Goal: Task Accomplishment & Management: Manage account settings

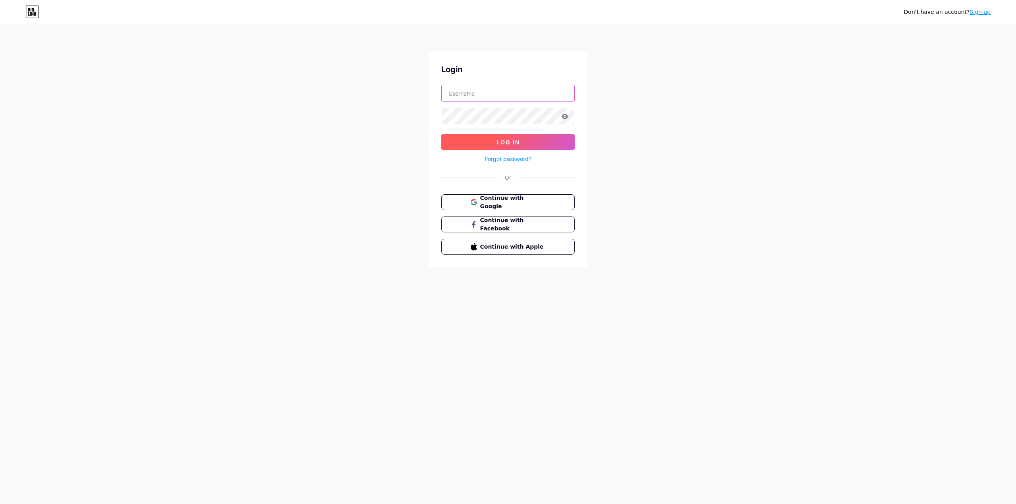
type input "[EMAIL_ADDRESS][DOMAIN_NAME]"
click at [502, 139] on span "Log In" at bounding box center [508, 142] width 23 height 7
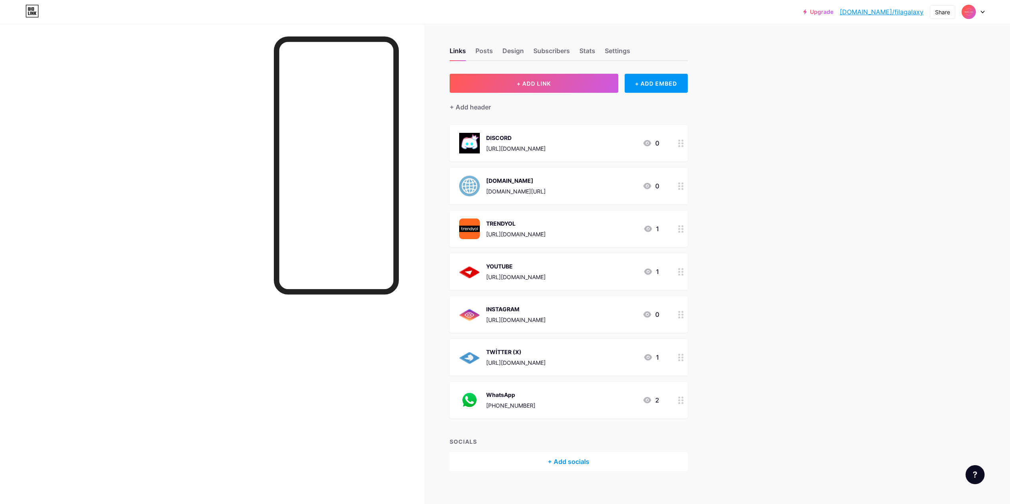
click at [577, 179] on div "[DOMAIN_NAME] [DOMAIN_NAME][URL] 0" at bounding box center [559, 186] width 200 height 21
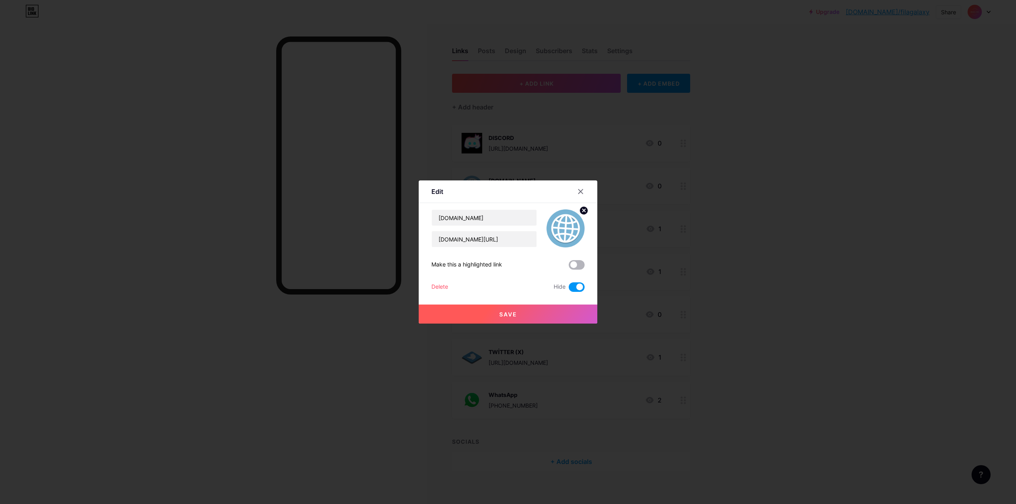
click at [574, 268] on span at bounding box center [577, 265] width 16 height 10
click at [569, 267] on input "checkbox" at bounding box center [569, 267] width 0 height 0
click at [578, 263] on span at bounding box center [577, 265] width 16 height 10
click at [569, 267] on input "checkbox" at bounding box center [569, 267] width 0 height 0
click at [573, 287] on span at bounding box center [577, 288] width 16 height 10
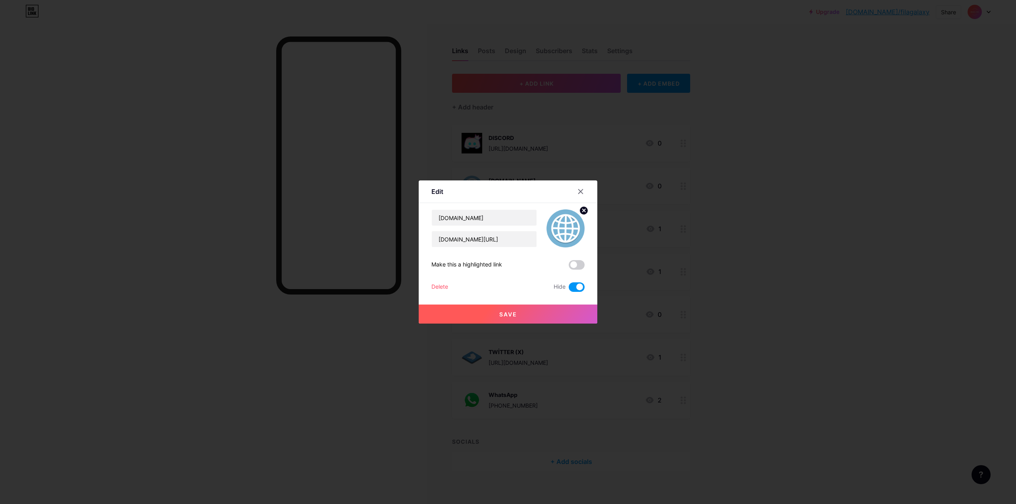
click at [569, 289] on input "checkbox" at bounding box center [569, 289] width 0 height 0
click at [535, 318] on button "Save" at bounding box center [508, 314] width 179 height 19
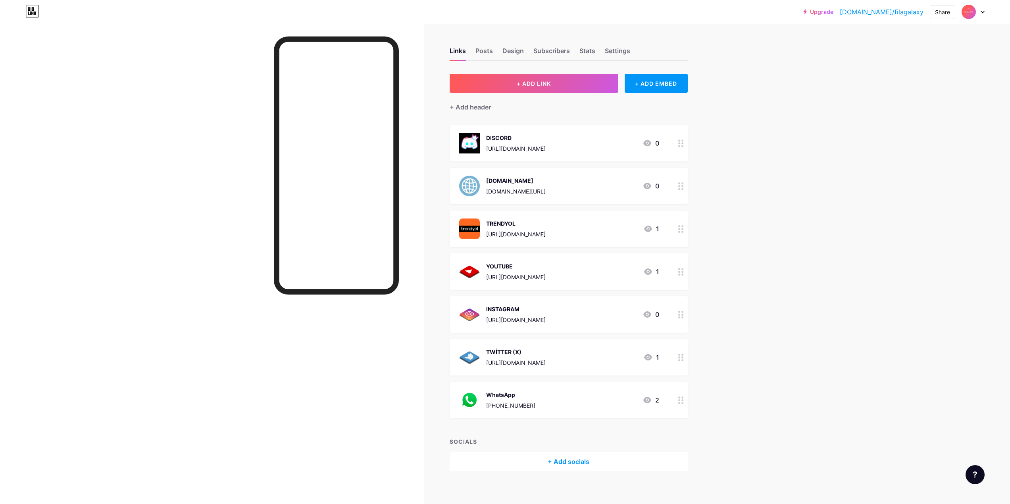
click at [587, 186] on div "[DOMAIN_NAME] [DOMAIN_NAME][URL] 0" at bounding box center [559, 186] width 200 height 21
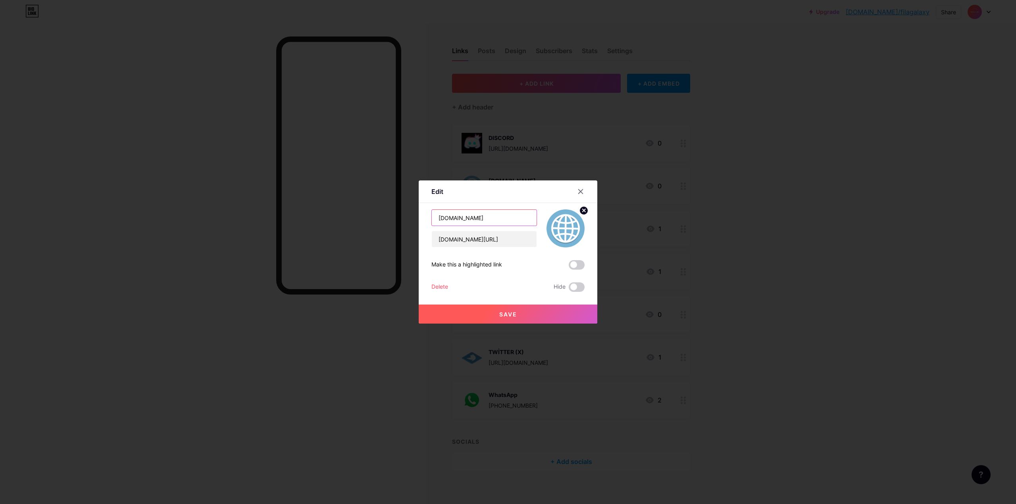
drag, startPoint x: 473, startPoint y: 218, endPoint x: 460, endPoint y: 218, distance: 13.1
click at [460, 218] on input "[DOMAIN_NAME]" at bounding box center [484, 218] width 105 height 16
type input "[DOMAIN_NAME]"
click at [531, 316] on button "Save" at bounding box center [508, 314] width 179 height 19
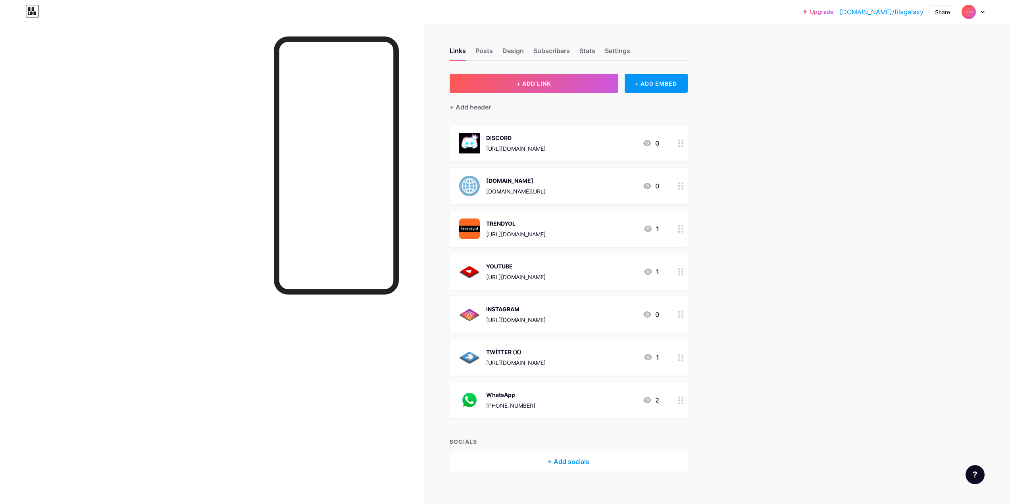
click at [605, 180] on div "[DOMAIN_NAME] [DOMAIN_NAME][URL] 0" at bounding box center [559, 186] width 200 height 21
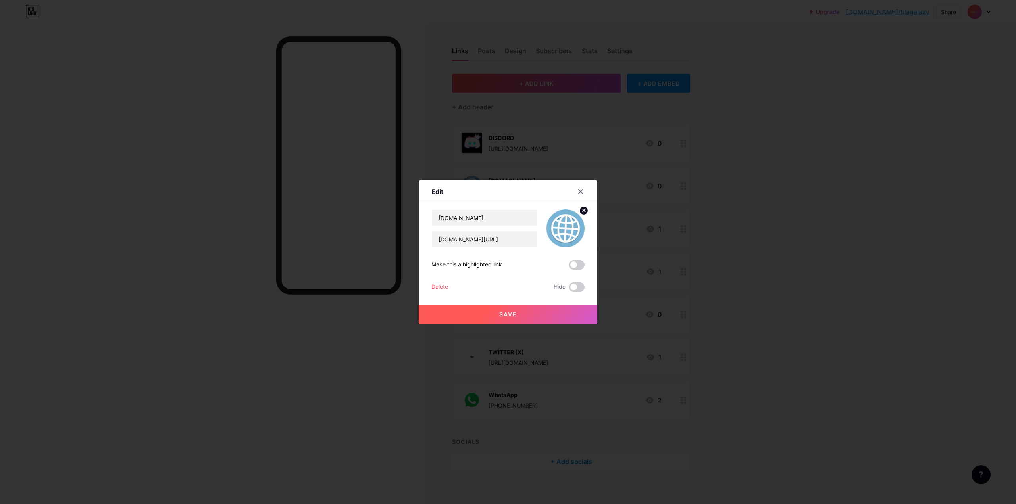
click at [507, 307] on button "Save" at bounding box center [508, 314] width 179 height 19
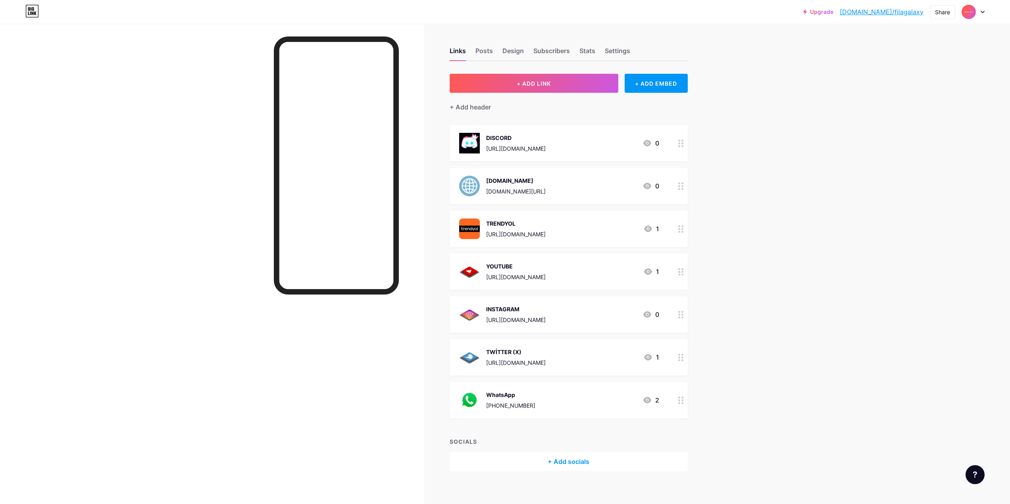
click at [549, 188] on div "[DOMAIN_NAME] [DOMAIN_NAME][URL] 0" at bounding box center [559, 186] width 200 height 21
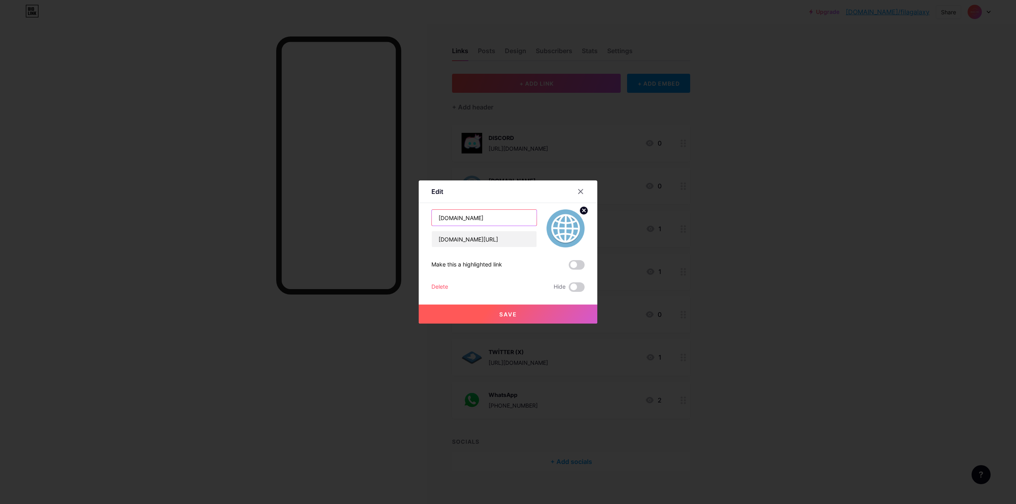
drag, startPoint x: 509, startPoint y: 219, endPoint x: 379, endPoint y: 217, distance: 129.8
click at [379, 217] on div "Edit Content YouTube Play YouTube video without leaving your page. ADD Vimeo Pl…" at bounding box center [508, 252] width 1016 height 504
paste input "[URL][DOMAIN_NAME]"
type input "[URL][DOMAIN_NAME]"
click at [493, 240] on input "[DOMAIN_NAME][URL]" at bounding box center [484, 239] width 105 height 16
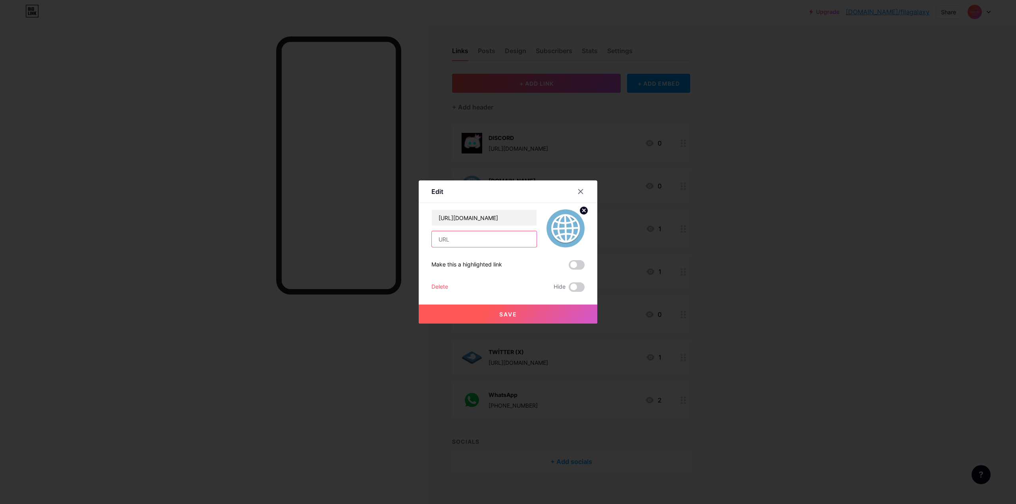
paste input "[URL][DOMAIN_NAME]"
type input "[URL][DOMAIN_NAME]"
click at [524, 223] on input "[URL][DOMAIN_NAME]" at bounding box center [484, 218] width 105 height 16
drag, startPoint x: 522, startPoint y: 222, endPoint x: 396, endPoint y: 221, distance: 126.6
click at [396, 221] on div "Edit Content YouTube Play YouTube video without leaving your page. ADD Vimeo Pl…" at bounding box center [508, 252] width 1016 height 504
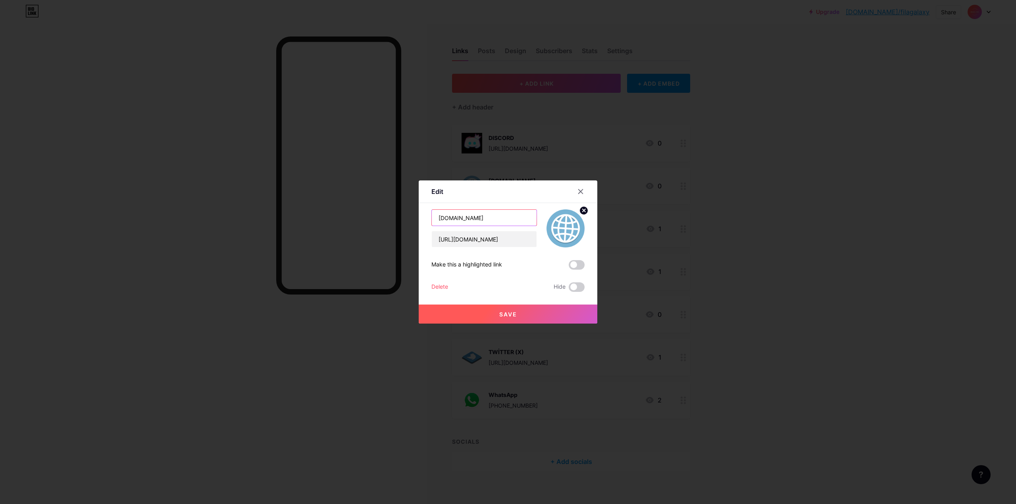
type input "[DOMAIN_NAME]"
click at [525, 315] on button "Save" at bounding box center [508, 314] width 179 height 19
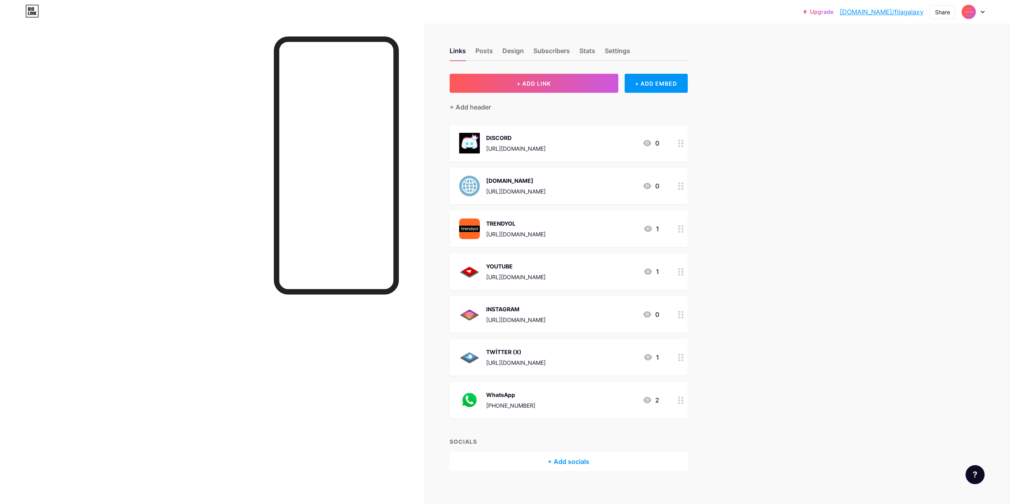
click at [614, 273] on div "YOUTUBE [URL][DOMAIN_NAME] 1" at bounding box center [559, 272] width 200 height 21
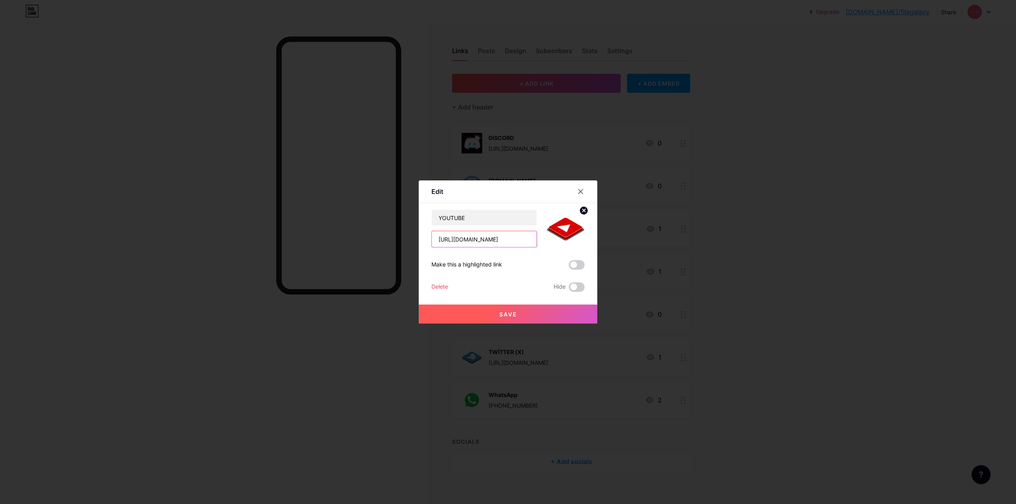
click at [516, 243] on input "[URL][DOMAIN_NAME]" at bounding box center [484, 239] width 105 height 16
paste input "ILAGALAXY"
type input "[URL][DOMAIN_NAME]"
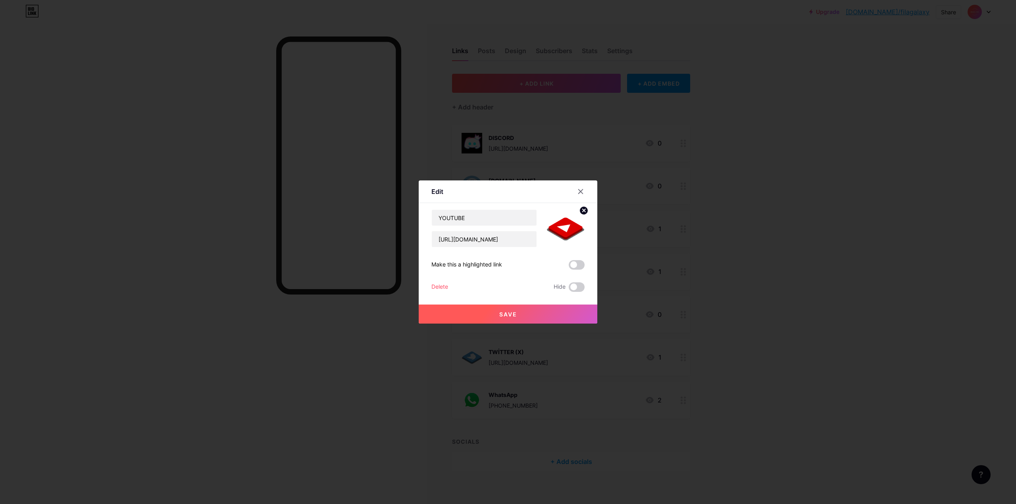
click at [512, 313] on span "Save" at bounding box center [508, 314] width 18 height 7
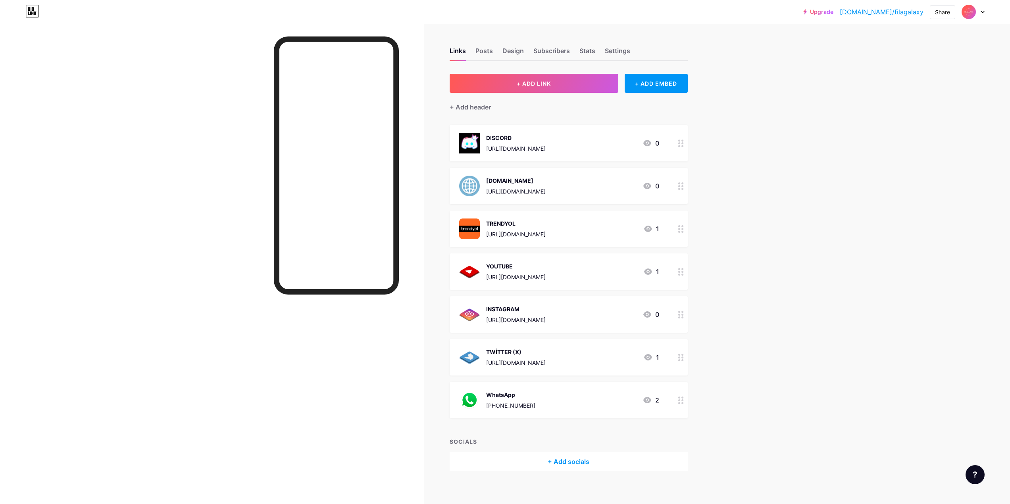
click at [546, 320] on div "[URL][DOMAIN_NAME]" at bounding box center [516, 320] width 60 height 8
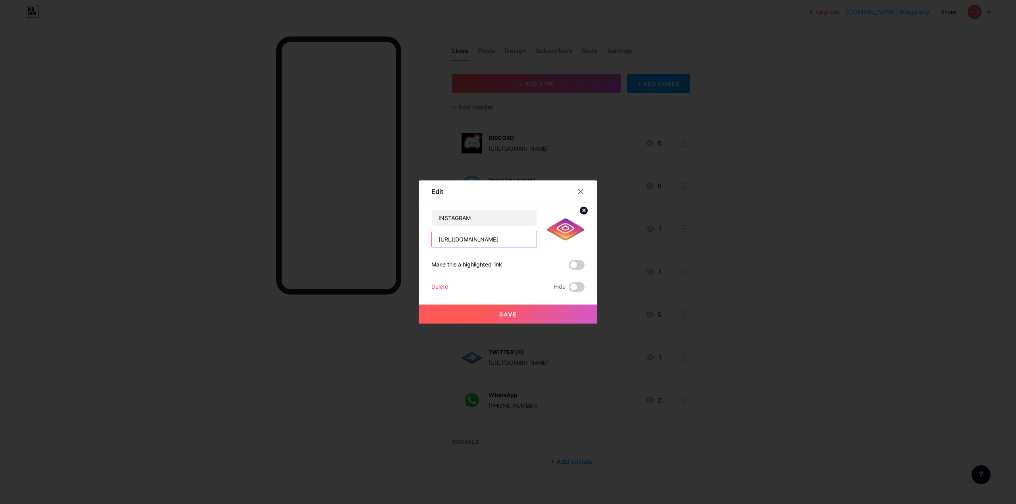
scroll to position [0, 10]
drag, startPoint x: 506, startPoint y: 240, endPoint x: 557, endPoint y: 241, distance: 50.8
click at [557, 241] on div "INSTAGRAM [URL][DOMAIN_NAME]" at bounding box center [507, 229] width 153 height 38
click at [524, 246] on input "[URL][DOMAIN_NAME]" at bounding box center [484, 239] width 105 height 16
click at [516, 238] on input "[URL][DOMAIN_NAME]" at bounding box center [484, 239] width 105 height 16
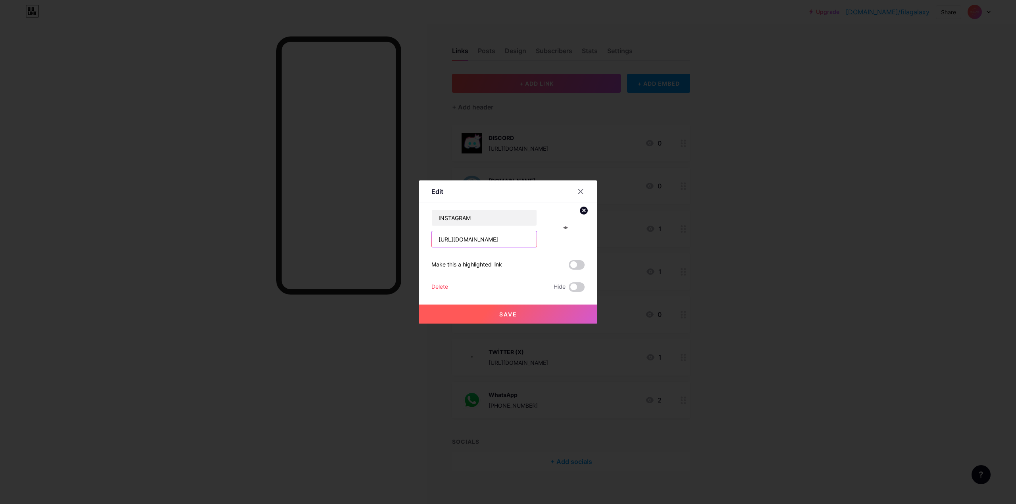
scroll to position [0, 0]
click at [761, 265] on div at bounding box center [508, 252] width 1016 height 504
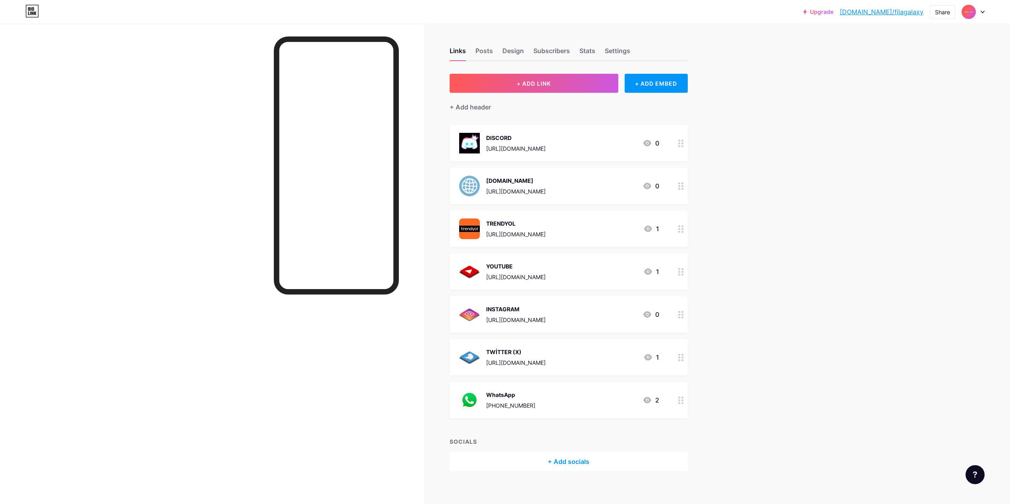
click at [591, 362] on div "TWİTTER (X) [URL][DOMAIN_NAME] 1" at bounding box center [559, 357] width 200 height 21
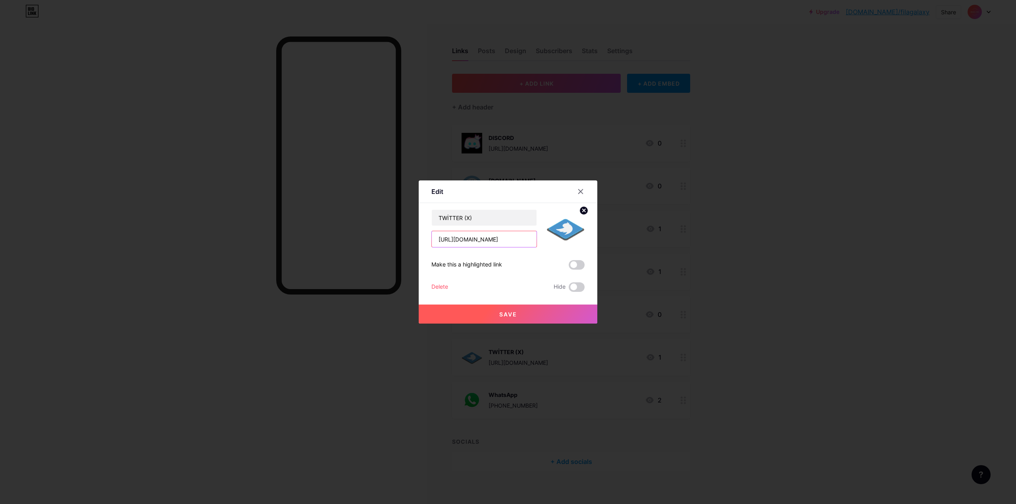
drag, startPoint x: 476, startPoint y: 241, endPoint x: 529, endPoint y: 243, distance: 53.2
click at [529, 243] on input "[URL][DOMAIN_NAME]" at bounding box center [484, 239] width 105 height 16
type input "[URL][DOMAIN_NAME]"
click at [512, 310] on button "Save" at bounding box center [508, 314] width 179 height 19
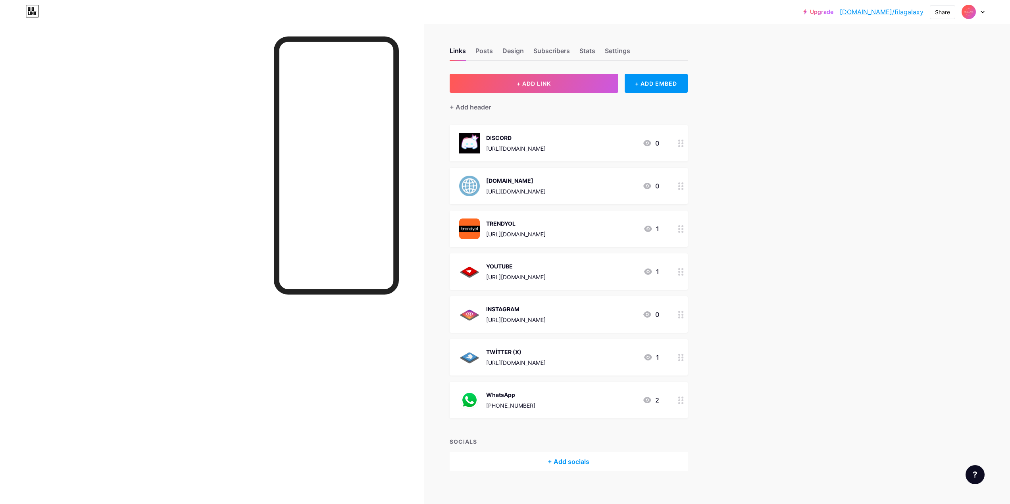
click at [902, 15] on link "[DOMAIN_NAME]/filagalaxy" at bounding box center [882, 12] width 84 height 10
click at [581, 462] on div "+ Add socials" at bounding box center [569, 461] width 238 height 19
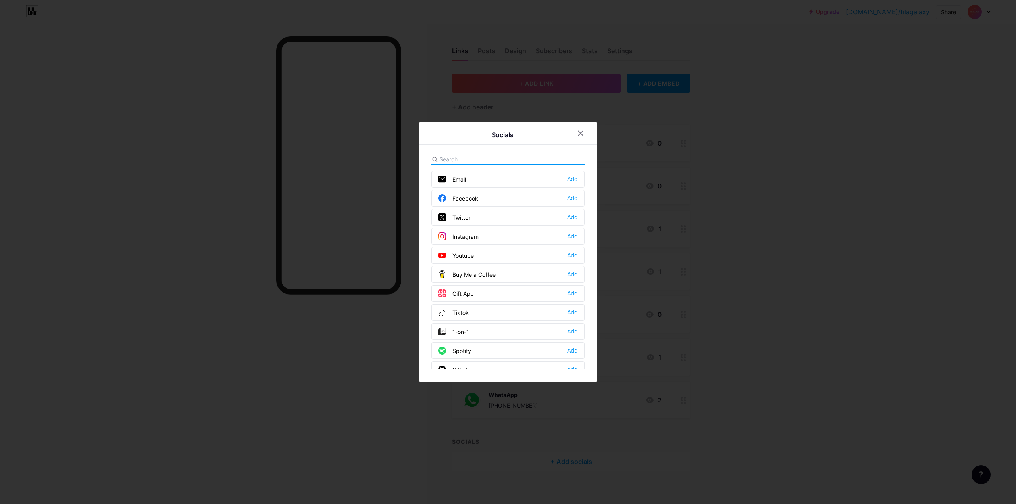
click at [787, 177] on div at bounding box center [508, 252] width 1016 height 504
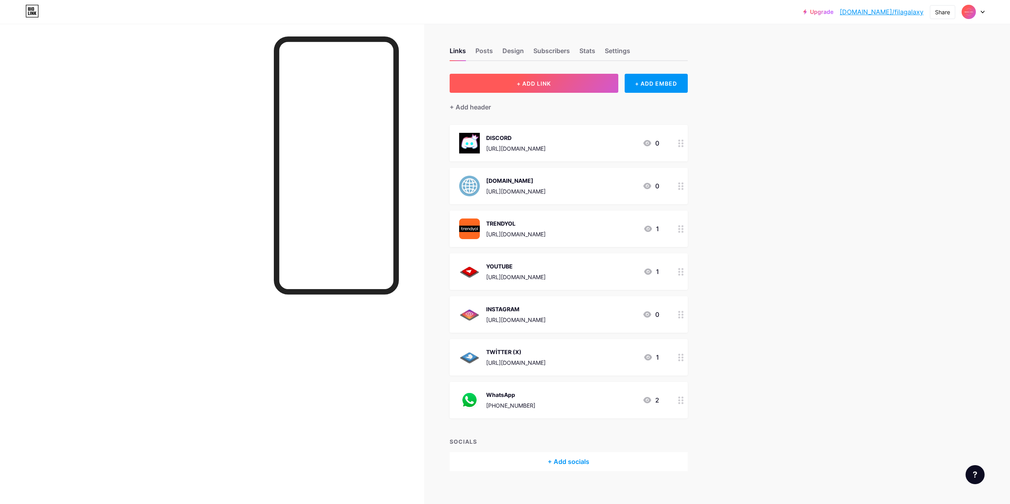
click at [563, 90] on button "+ ADD LINK" at bounding box center [534, 83] width 169 height 19
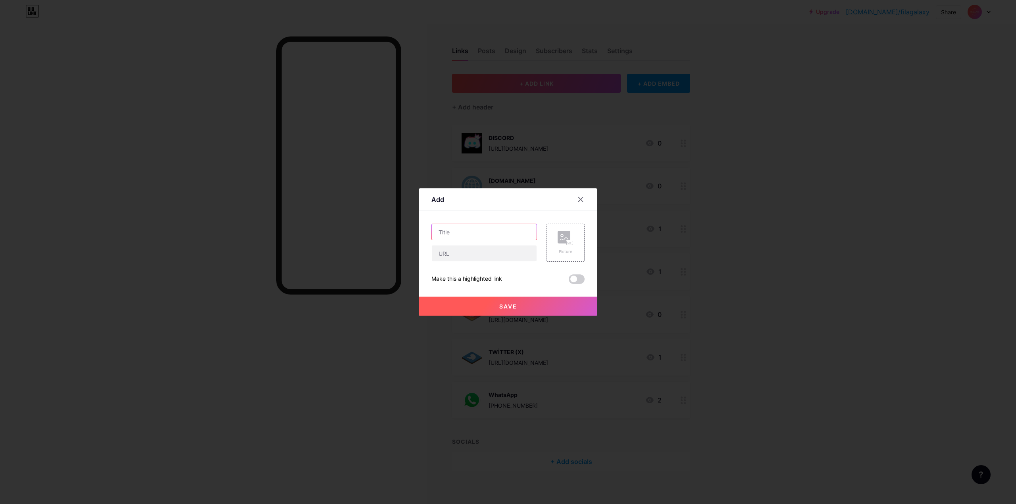
click at [471, 229] on input "text" at bounding box center [484, 232] width 105 height 16
type input "TikTok"
click at [453, 252] on input "text" at bounding box center [484, 254] width 105 height 16
paste input "[URL][DOMAIN_NAME]"
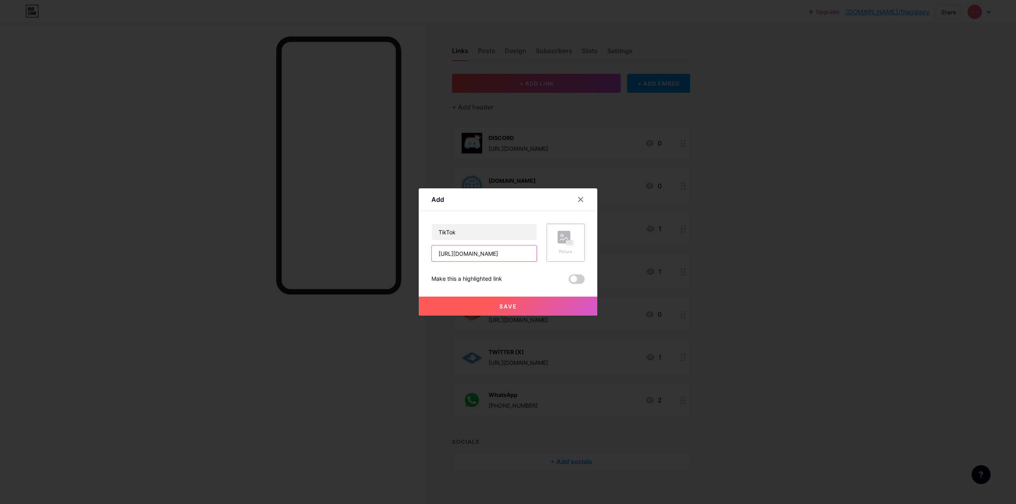
type input "[URL][DOMAIN_NAME]"
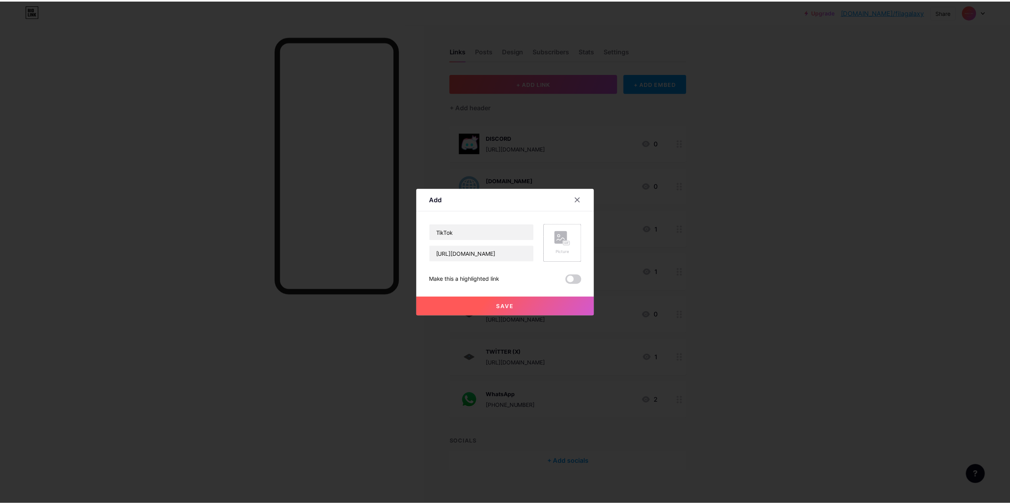
scroll to position [0, 0]
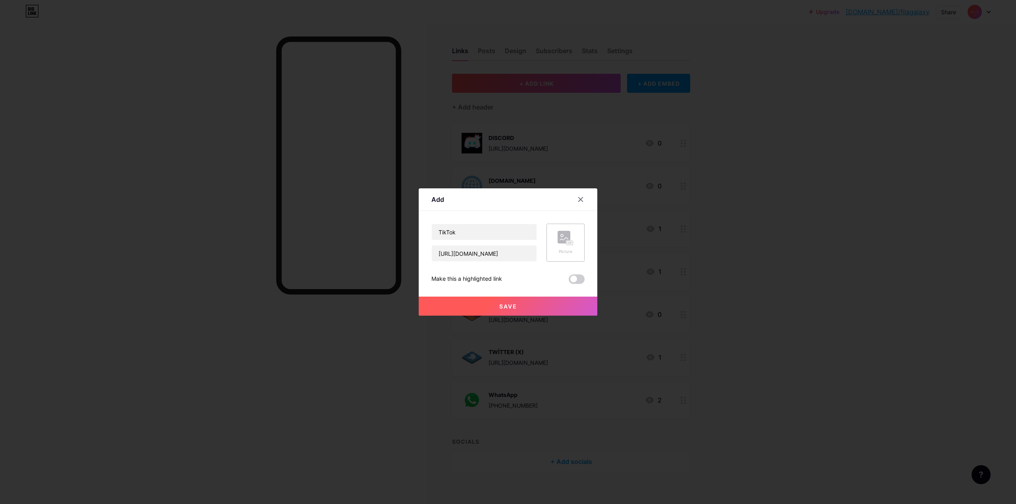
click at [563, 239] on rect at bounding box center [564, 237] width 13 height 13
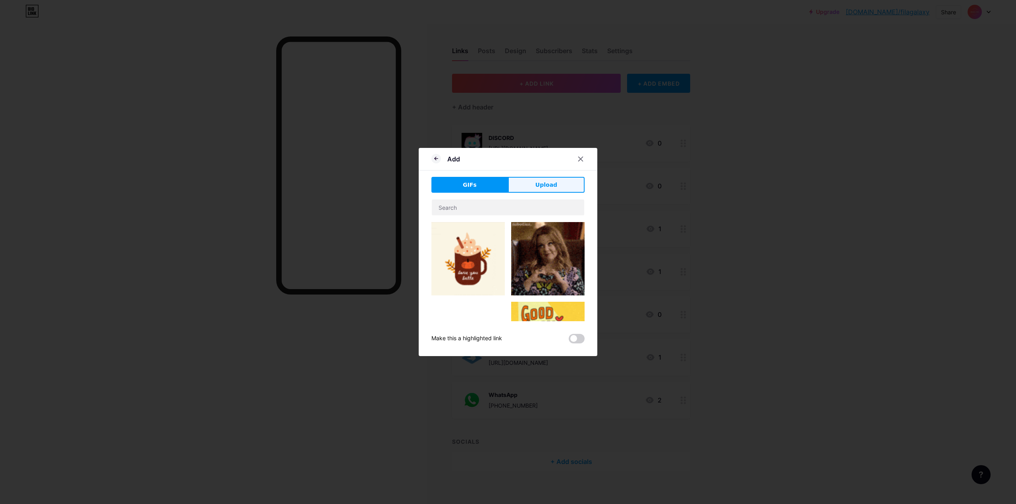
click at [544, 191] on button "Upload" at bounding box center [546, 185] width 77 height 16
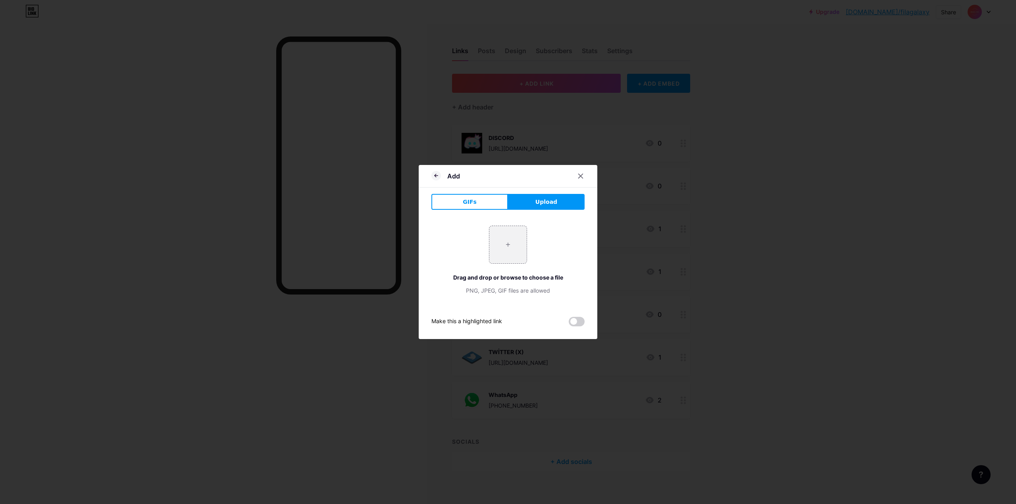
click at [529, 257] on div "+ Drag and drop or browse to choose a file PNG, JPEG, GIF files are allowed" at bounding box center [507, 260] width 153 height 69
click at [518, 253] on input "file" at bounding box center [507, 244] width 37 height 37
type input "C:\fakepath\4q2RiJdu6dAXGGOoTikTok.gif"
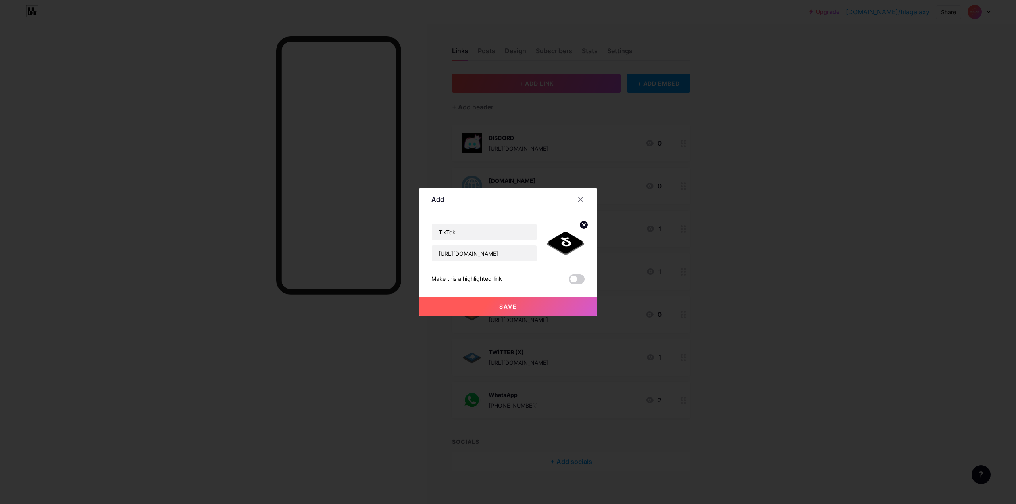
click at [530, 306] on button "Save" at bounding box center [508, 306] width 179 height 19
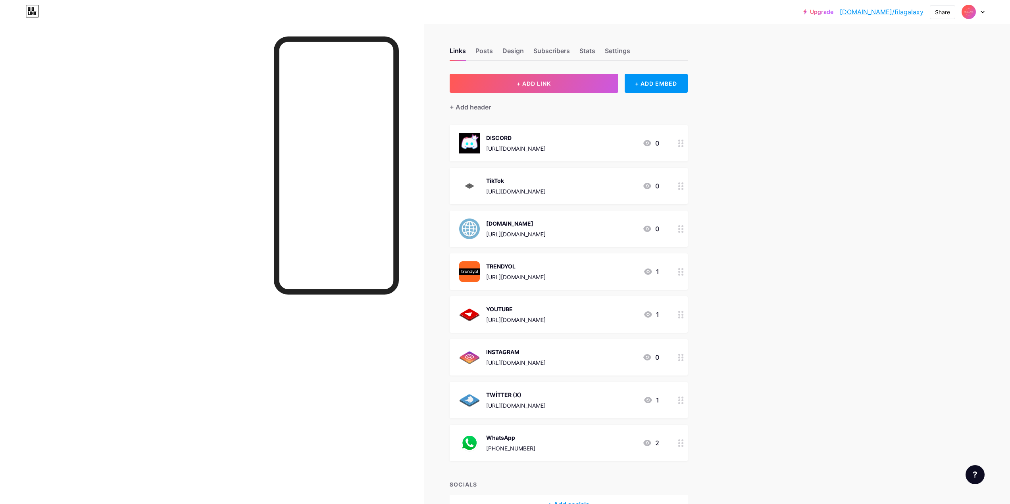
drag, startPoint x: 506, startPoint y: 139, endPoint x: 498, endPoint y: 183, distance: 45.6
click at [498, 183] on span "DISCORD [URL][DOMAIN_NAME] 0 TikTok [URL][DOMAIN_NAME] 0 [DOMAIN_NAME] [URL][DO…" at bounding box center [569, 293] width 238 height 337
click at [729, 143] on div "Upgrade [DOMAIN_NAME]/filaga... [DOMAIN_NAME]/filagalaxy Share Switch accounts …" at bounding box center [505, 277] width 1010 height 554
click at [721, 178] on div "Links Posts Design Subscribers Stats Settings + ADD LINK + ADD EMBED + Add head…" at bounding box center [360, 289] width 721 height 530
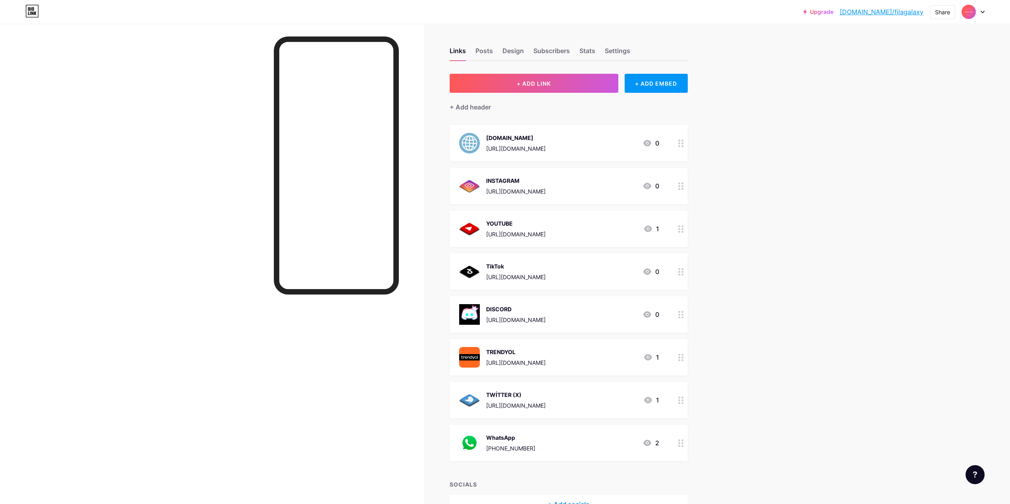
click at [755, 279] on div "Upgrade [DOMAIN_NAME]/filaga... [DOMAIN_NAME]/filagalaxy Share Switch accounts …" at bounding box center [505, 277] width 1010 height 554
drag, startPoint x: 674, startPoint y: 393, endPoint x: 685, endPoint y: 322, distance: 72.2
click at [685, 322] on span "[DOMAIN_NAME] [URL][DOMAIN_NAME] 0 INSTAGRAM [URL][DOMAIN_NAME] 0 YOUTUBE [URL]…" at bounding box center [569, 293] width 238 height 337
click at [716, 340] on div "Links Posts Design Subscribers Stats Settings + ADD LINK + ADD EMBED + Add head…" at bounding box center [360, 289] width 721 height 530
click at [733, 289] on div "Upgrade [DOMAIN_NAME]/filaga... [DOMAIN_NAME]/filagalaxy Share Switch accounts …" at bounding box center [505, 277] width 1010 height 554
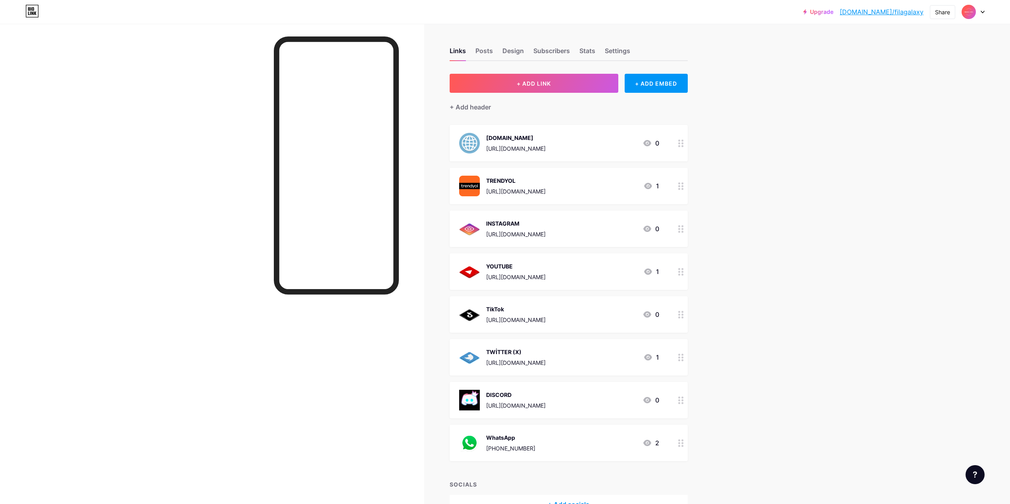
click at [765, 186] on div "Upgrade [DOMAIN_NAME]/filaga... [DOMAIN_NAME]/filagalaxy Share Switch accounts …" at bounding box center [505, 277] width 1010 height 554
click at [755, 158] on div "Upgrade [DOMAIN_NAME]/filaga... [DOMAIN_NAME]/filagalaxy Share Switch accounts …" at bounding box center [505, 277] width 1010 height 554
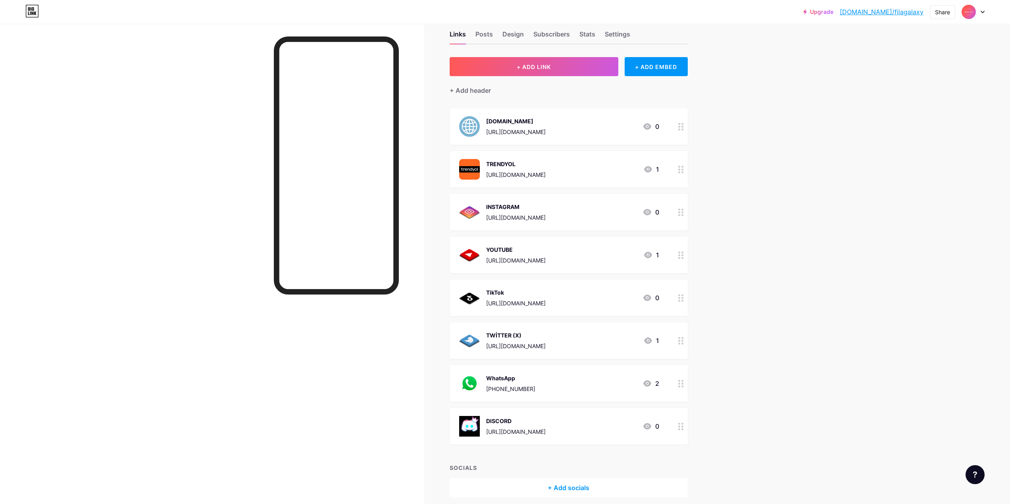
scroll to position [49, 0]
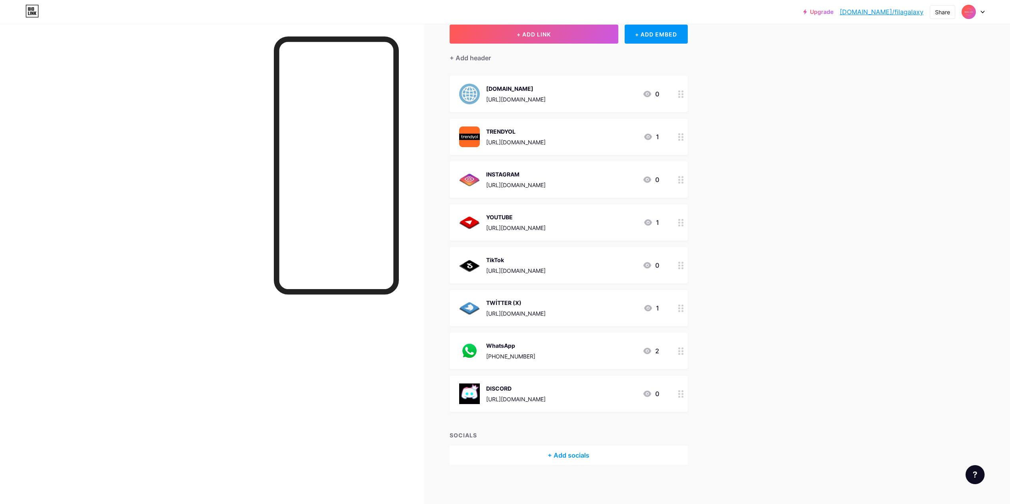
click at [594, 263] on div "TikTok [URL][DOMAIN_NAME] 0" at bounding box center [559, 265] width 200 height 21
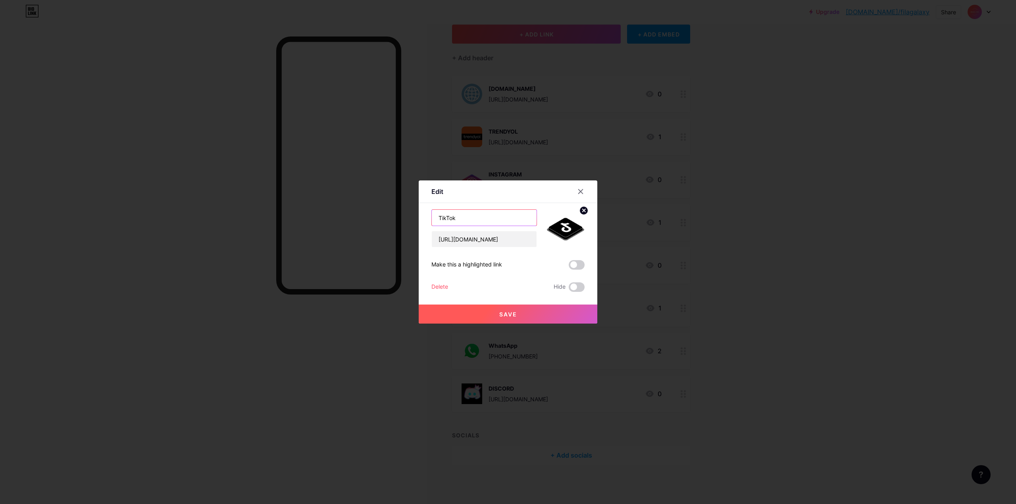
drag, startPoint x: 468, startPoint y: 220, endPoint x: 357, endPoint y: 217, distance: 110.8
click at [357, 217] on div "Edit Content YouTube Play YouTube video without leaving your page. ADD Vimeo Pl…" at bounding box center [508, 252] width 1016 height 504
type input "TİKTOK"
click at [488, 314] on button "Save" at bounding box center [508, 314] width 179 height 19
